Goal: Book appointment/travel/reservation

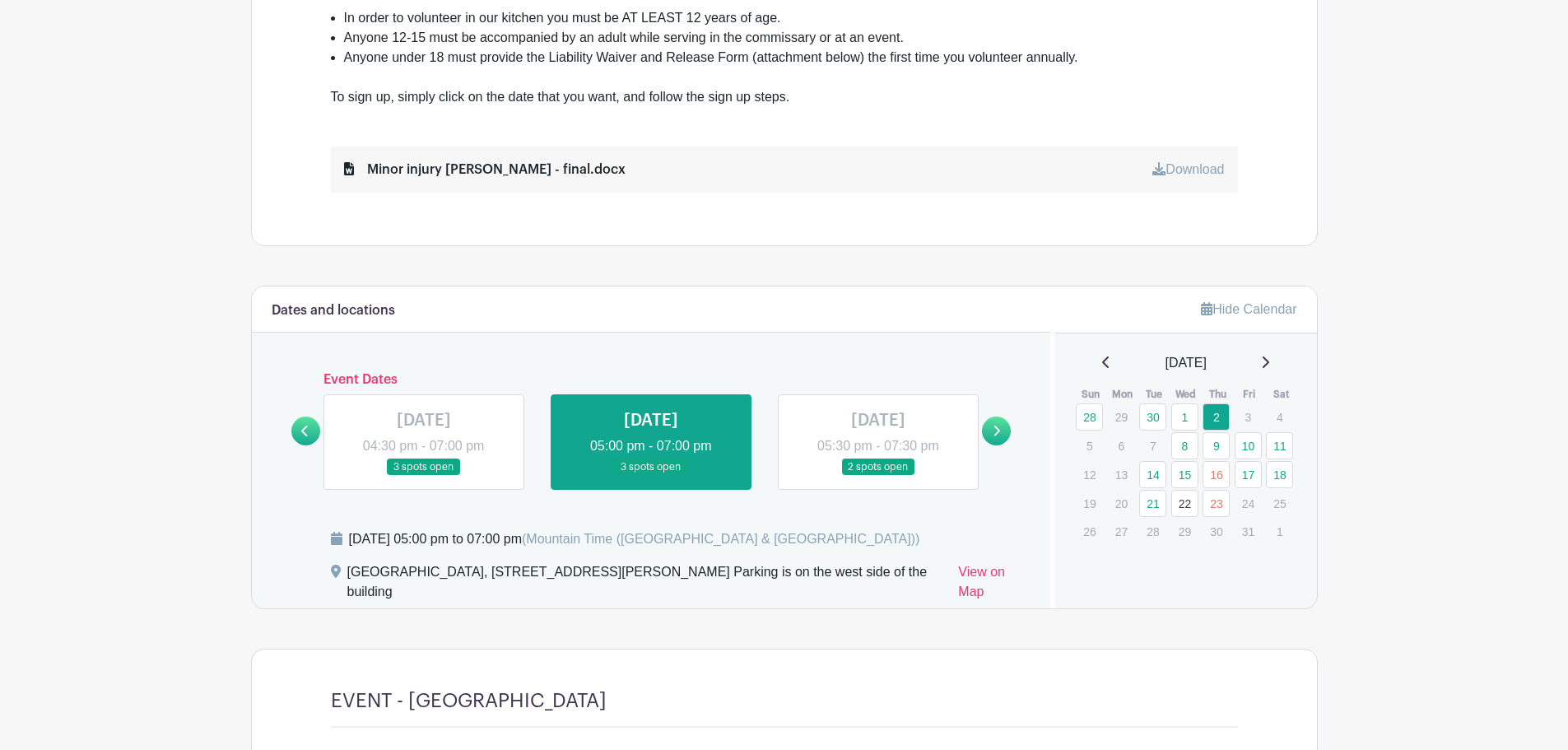
scroll to position [741, 0]
click at [1215, 447] on link "9" at bounding box center [1216, 444] width 28 height 28
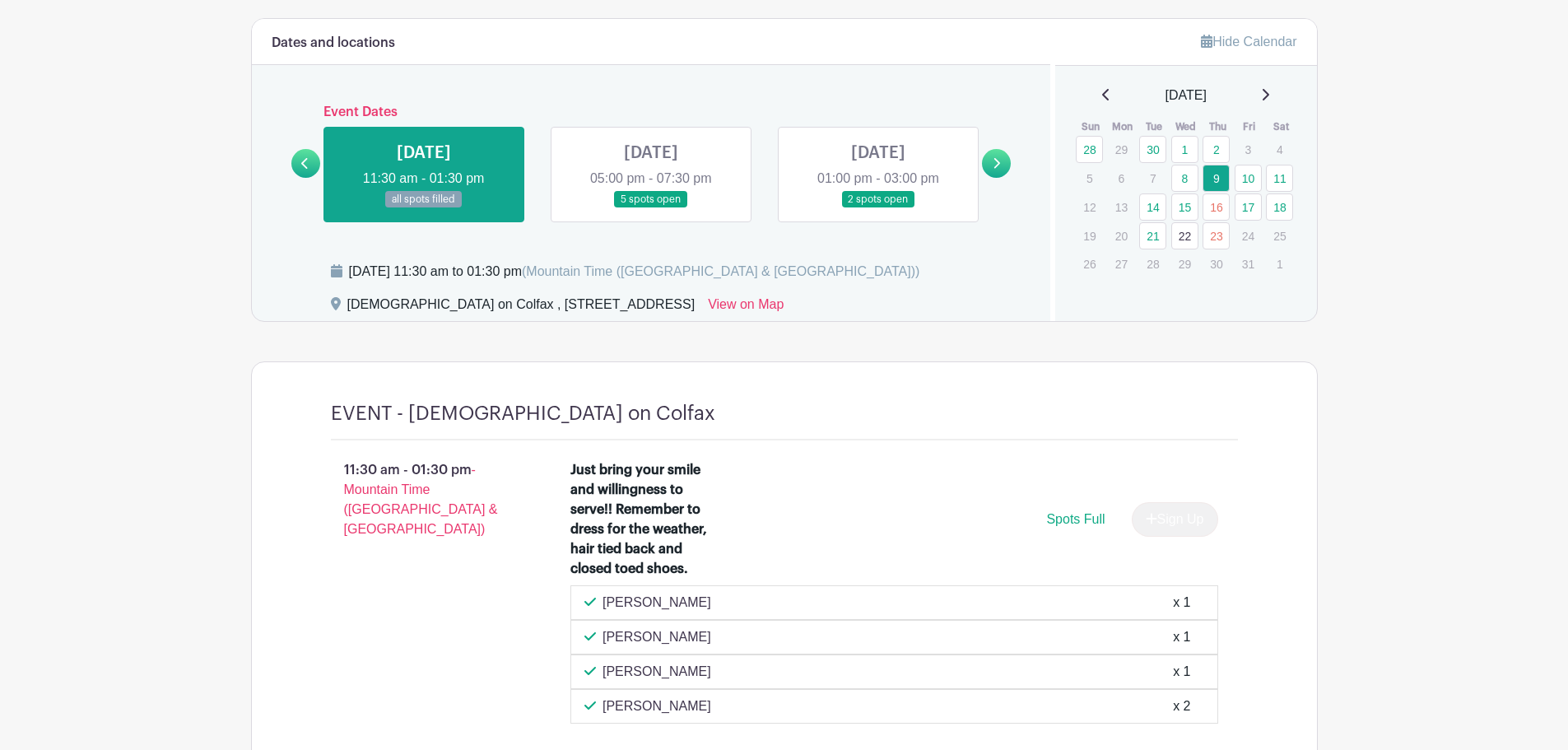
scroll to position [960, 0]
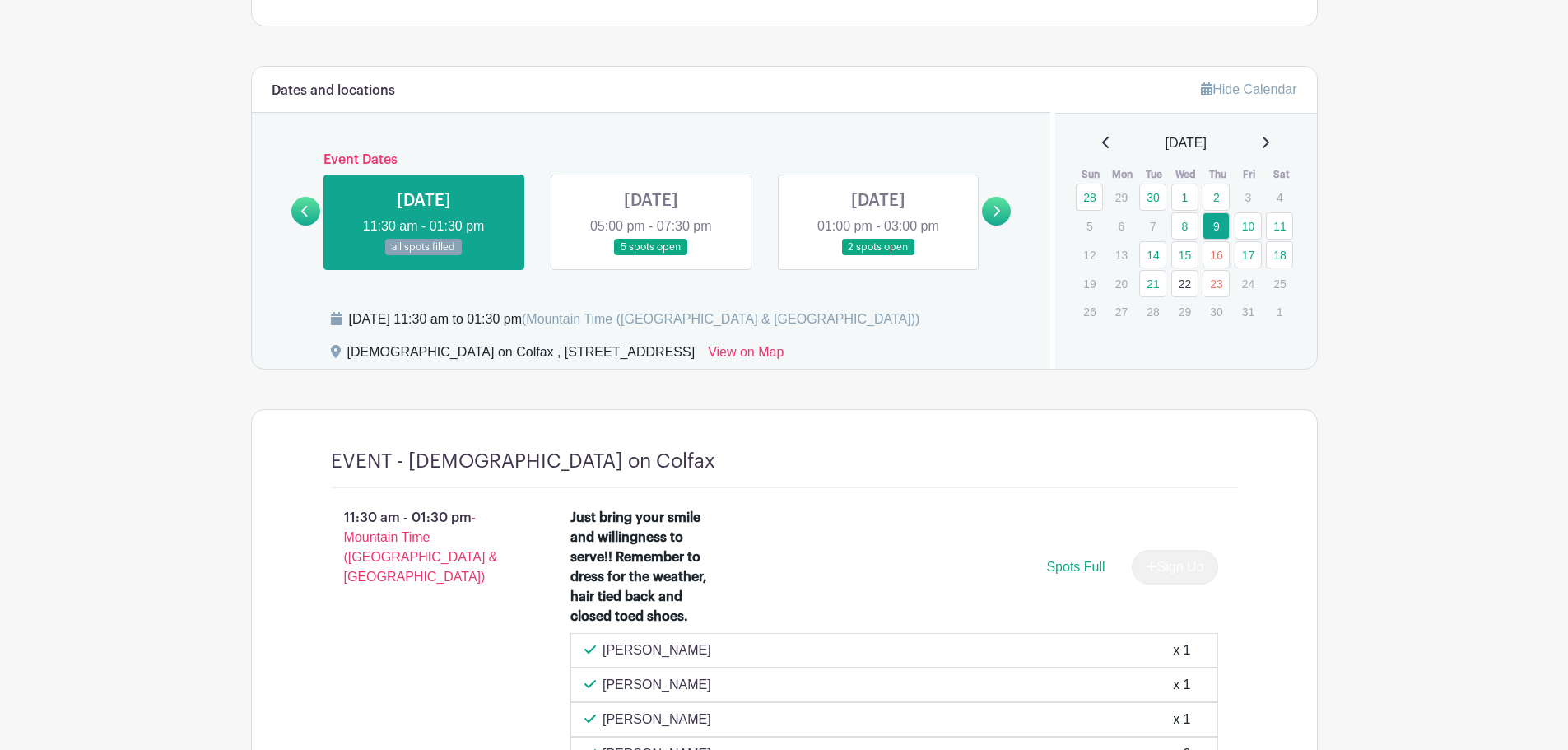
click at [652, 256] on link at bounding box center [652, 256] width 0 height 0
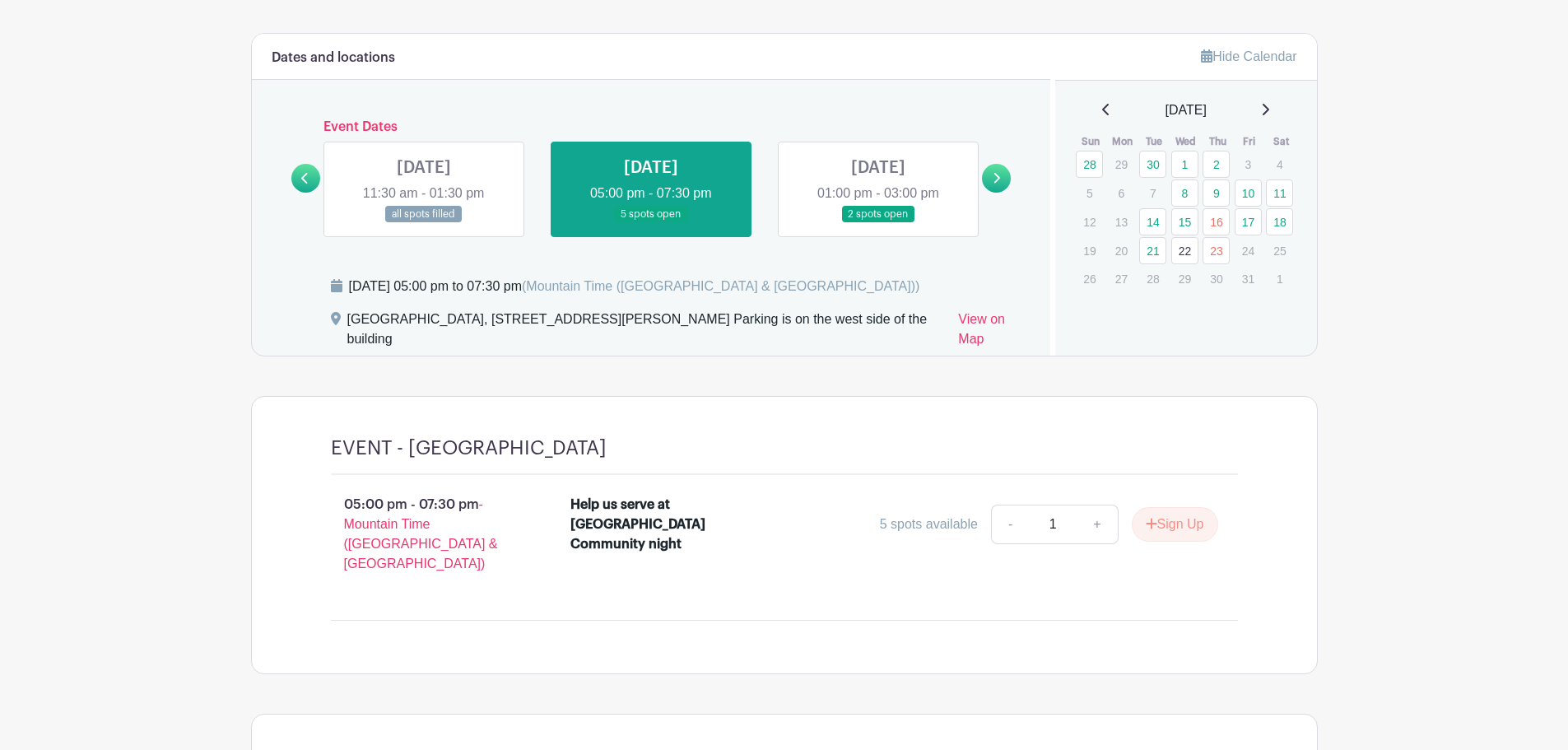
scroll to position [960, 0]
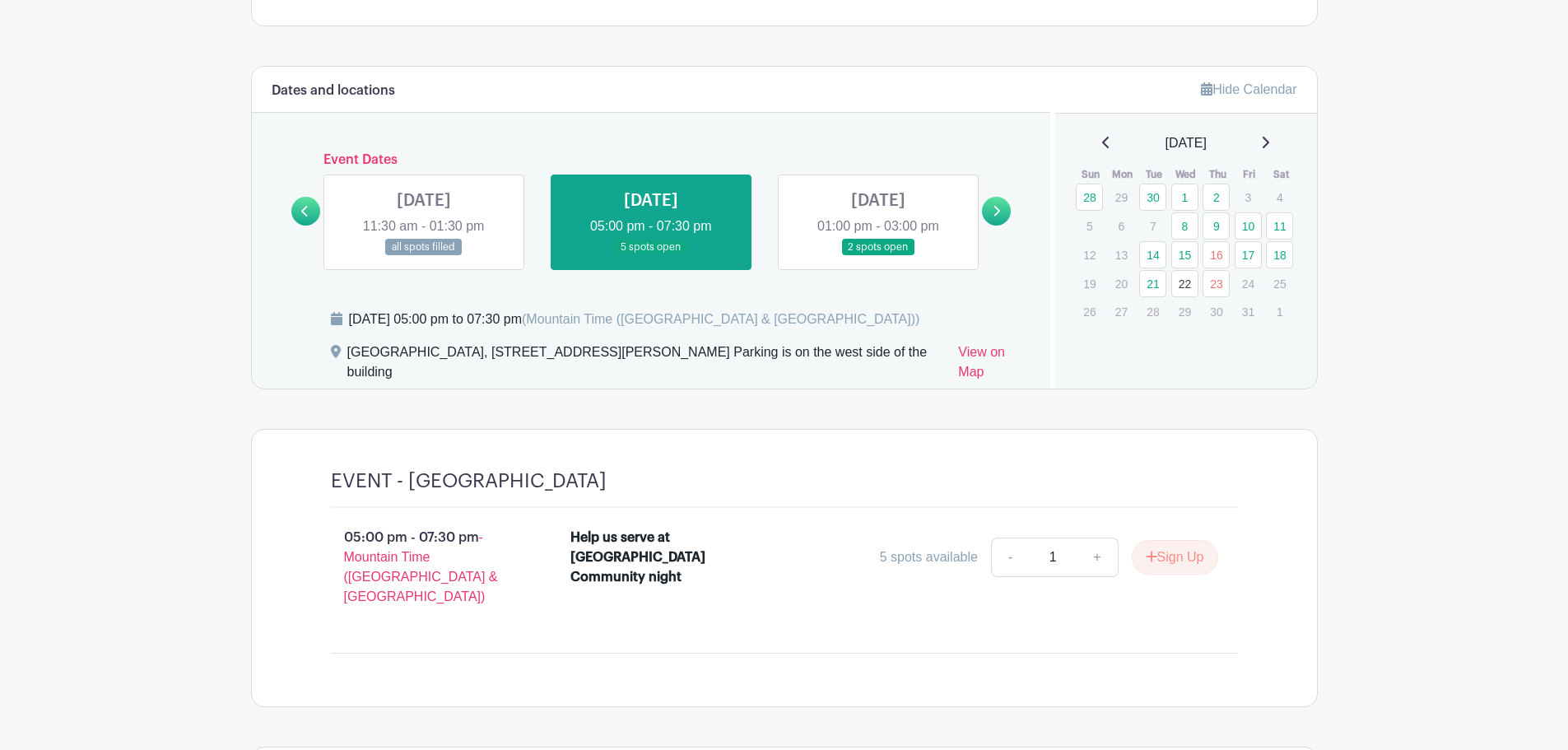
click at [1386, 404] on main "Log In Sign Up for Free A Food Truck on a Mission KITCHEN ONE FOR ONE Created b…" at bounding box center [784, 66] width 1568 height 2052
click at [991, 210] on link at bounding box center [996, 211] width 28 height 28
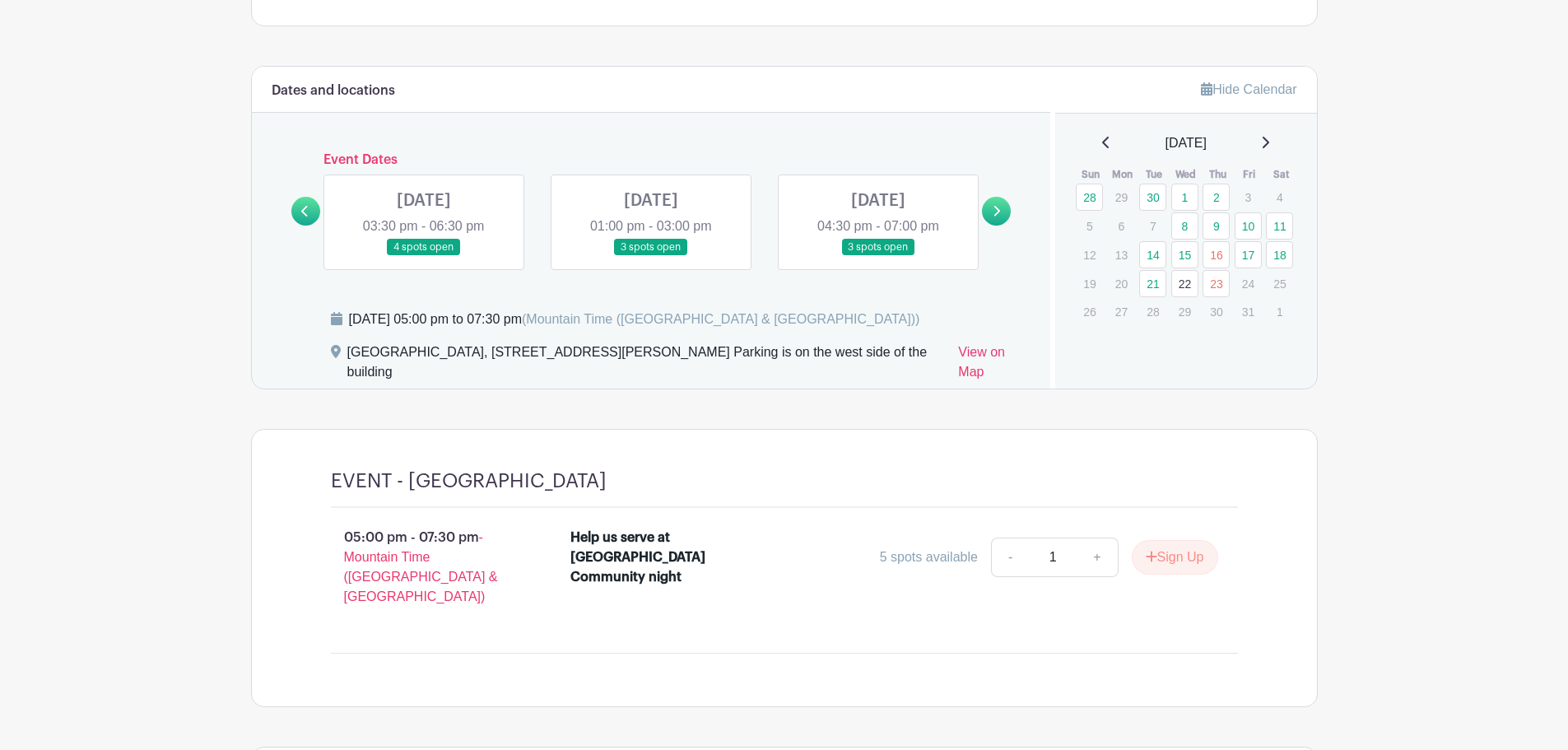
click at [424, 256] on link at bounding box center [424, 256] width 0 height 0
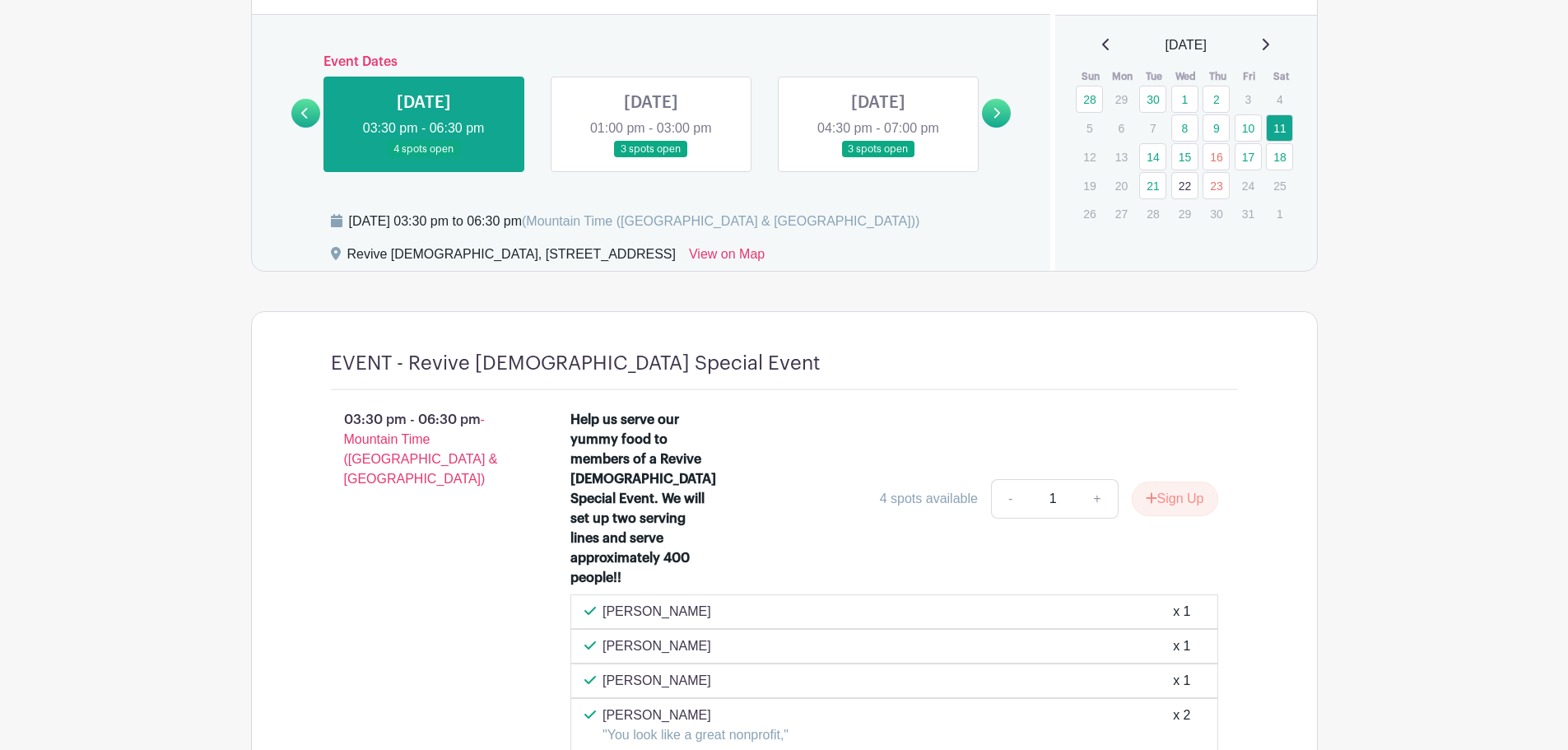
scroll to position [1124, 0]
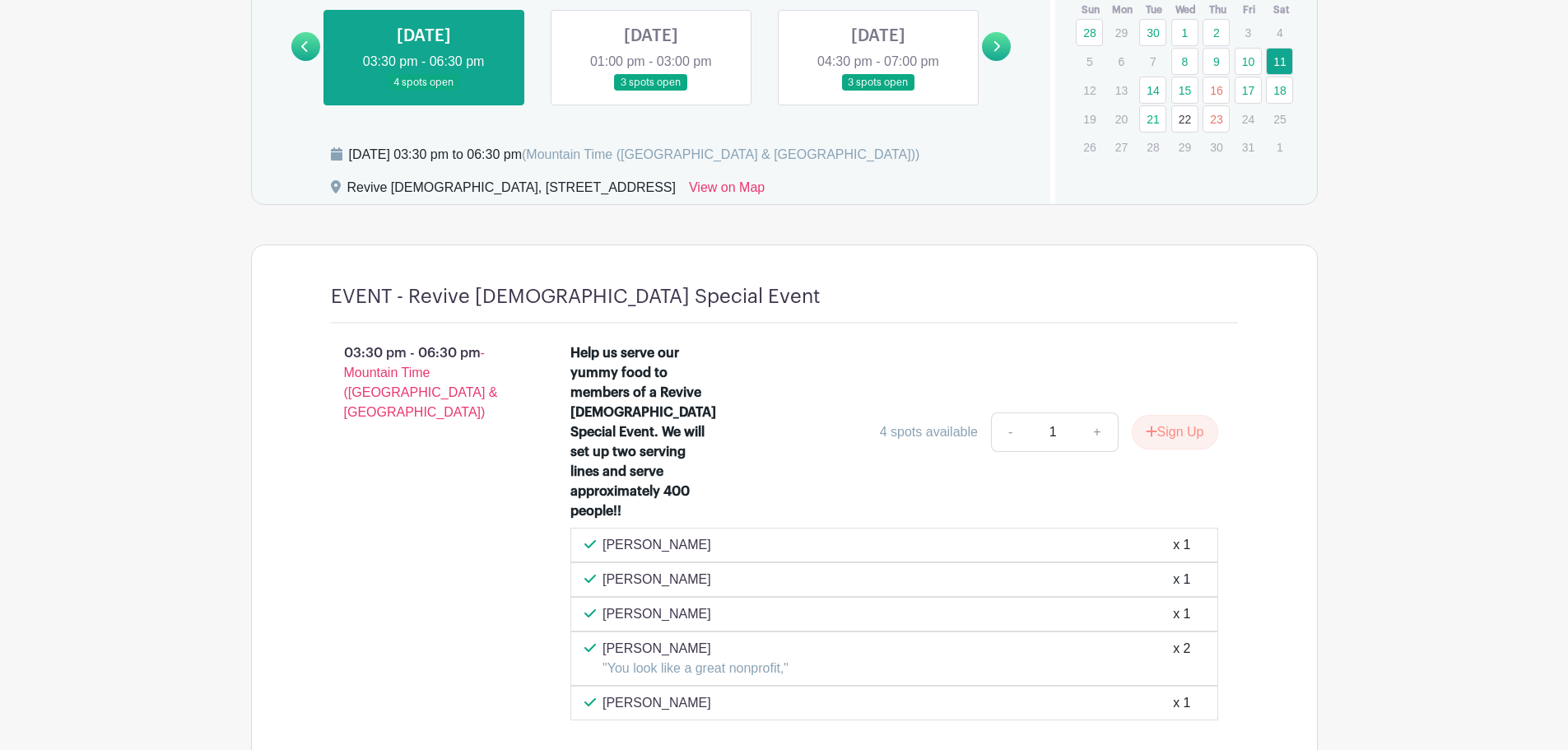
click at [152, 441] on main "Log In Sign Up for Free A Food Truck on a Mission KITCHEN ONE FOR ONE Created b…" at bounding box center [784, 34] width 1568 height 2316
